Goal: Transaction & Acquisition: Download file/media

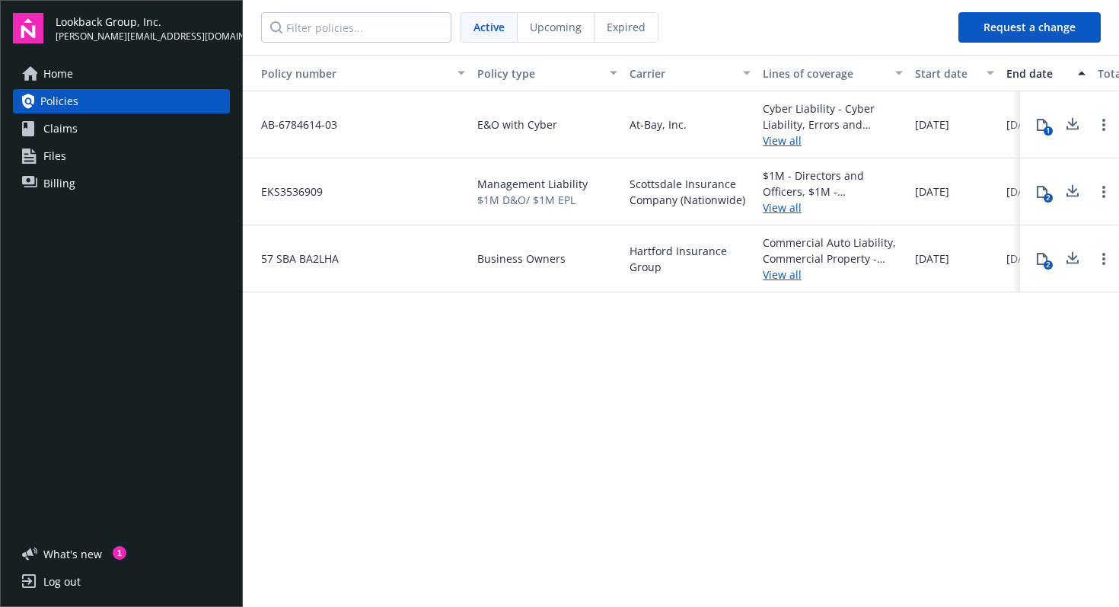
click at [1073, 193] on icon at bounding box center [1073, 188] width 10 height 9
